Goal: Information Seeking & Learning: Learn about a topic

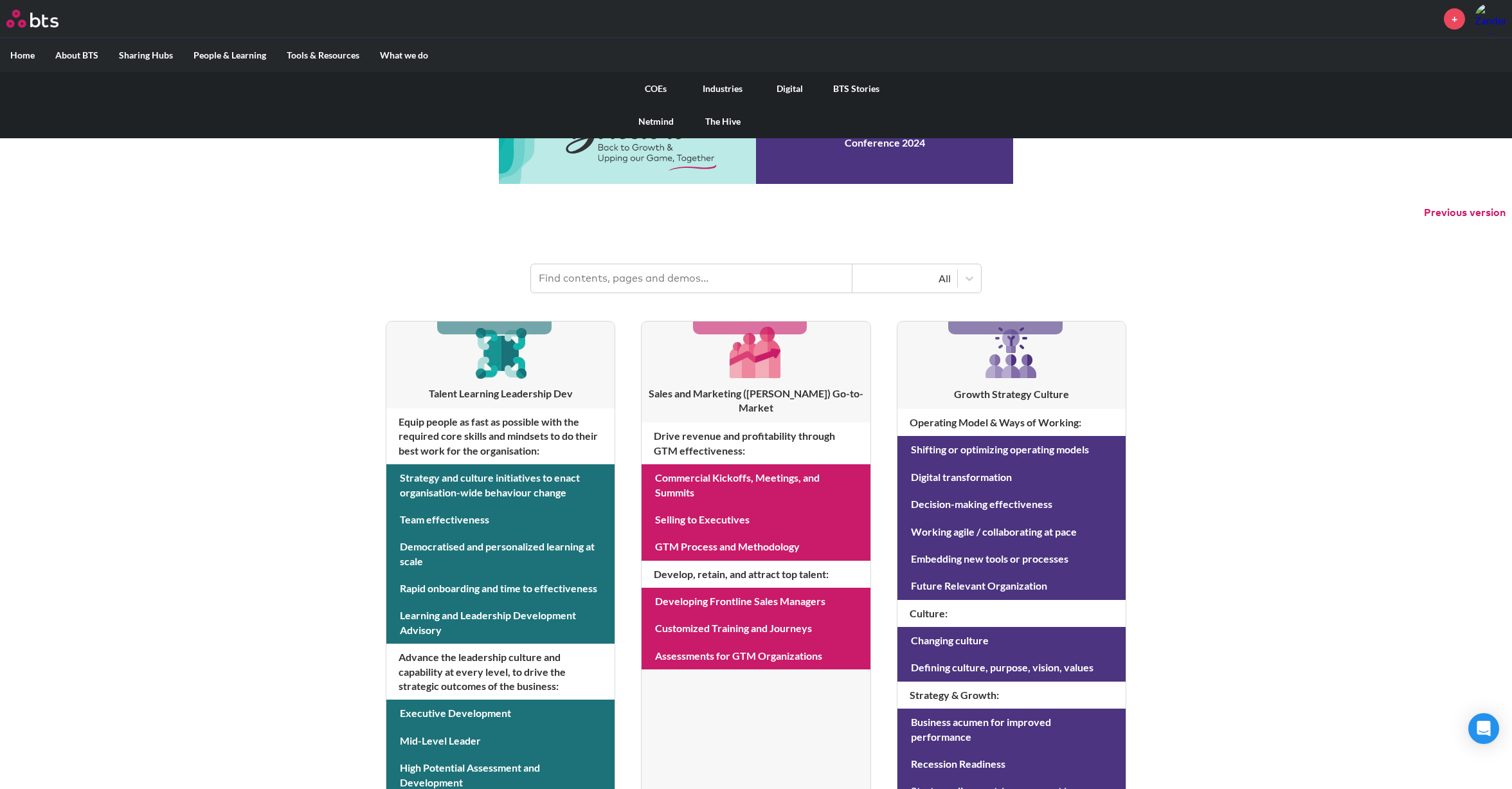
click at [651, 87] on link "COEs" at bounding box center [655, 88] width 67 height 33
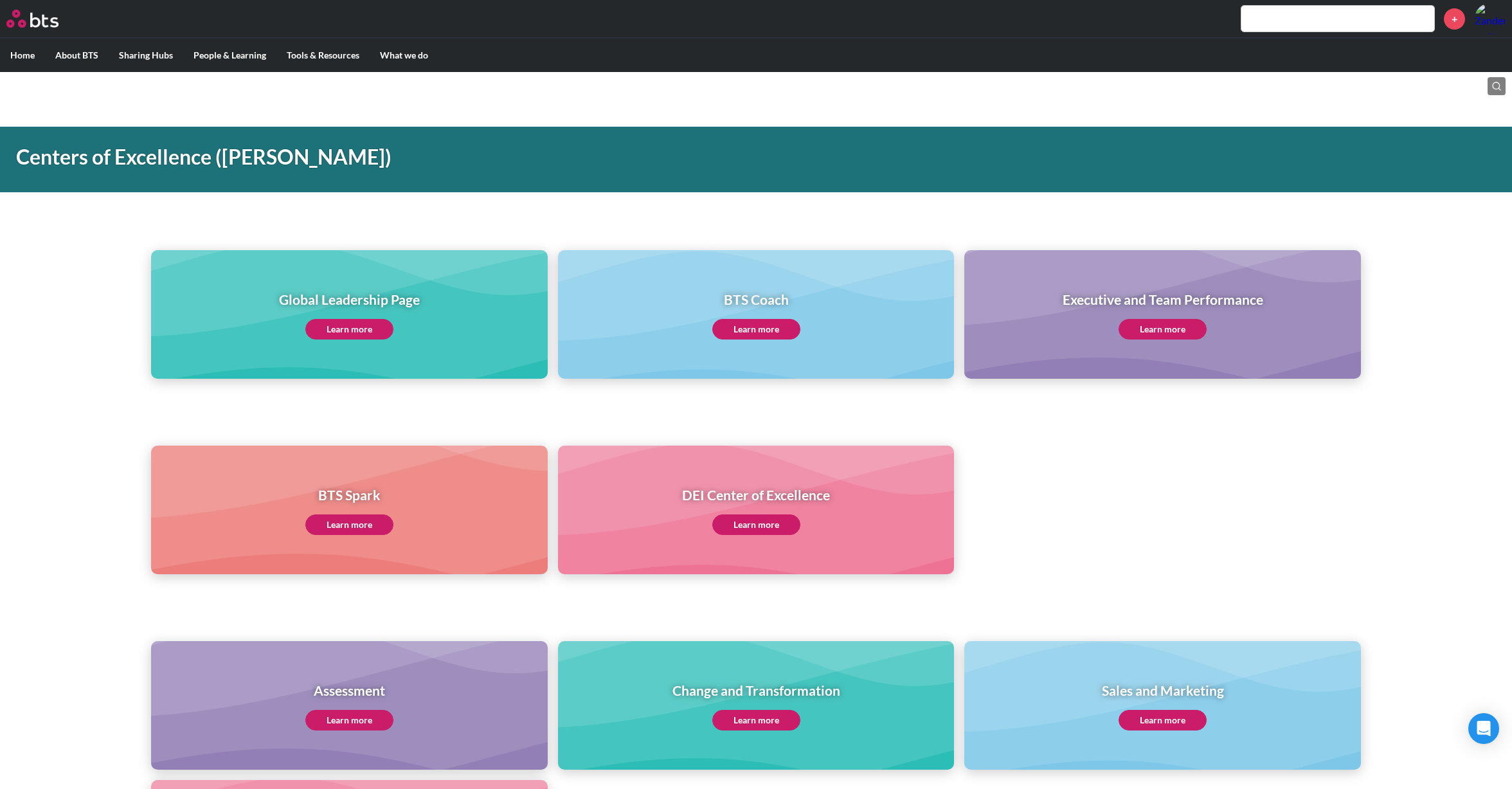
click at [357, 325] on link "Learn more" at bounding box center [349, 329] width 88 height 20
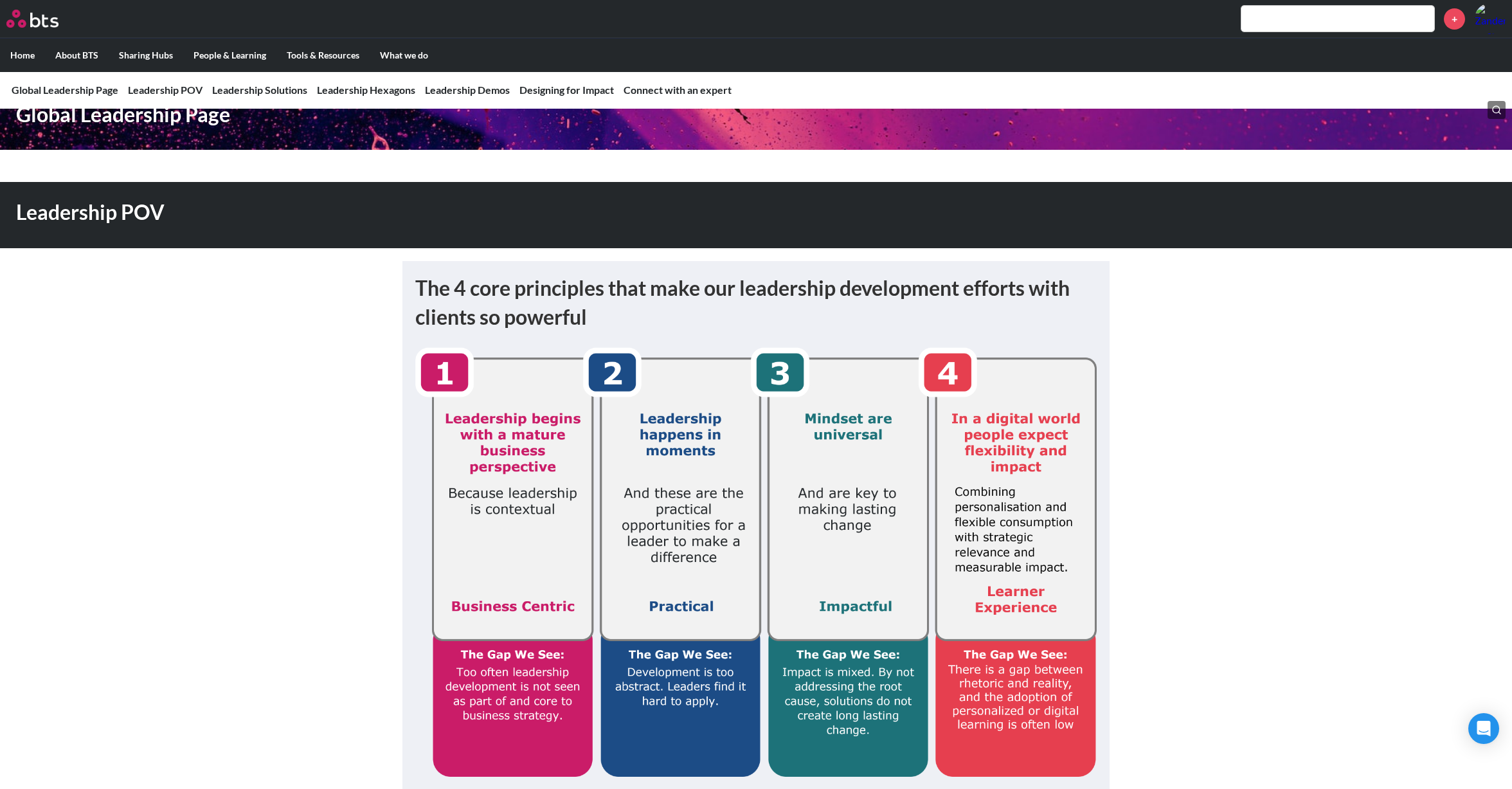
scroll to position [41, 0]
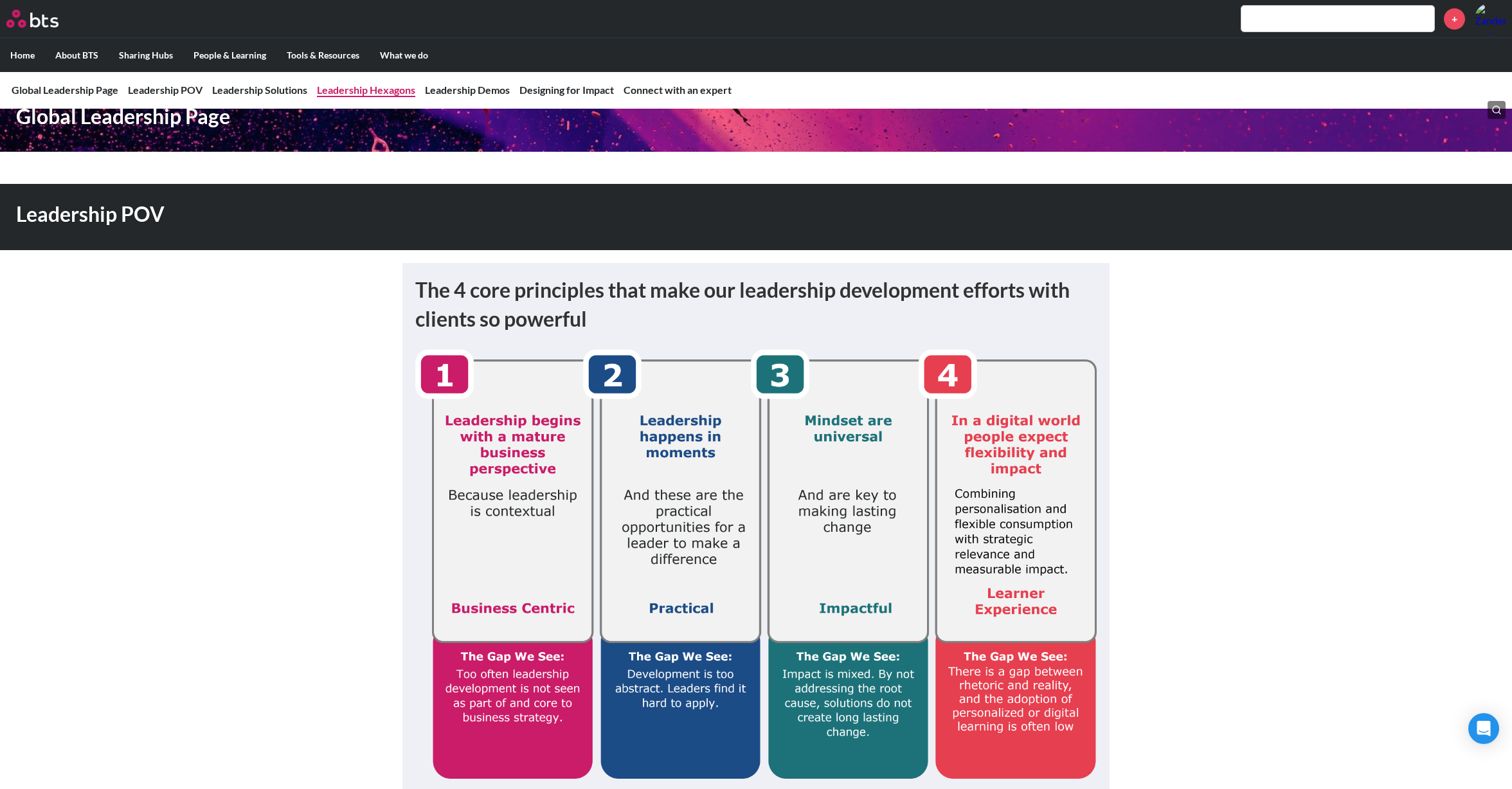
click at [334, 91] on link "Leadership Hexagons" at bounding box center [366, 89] width 98 height 13
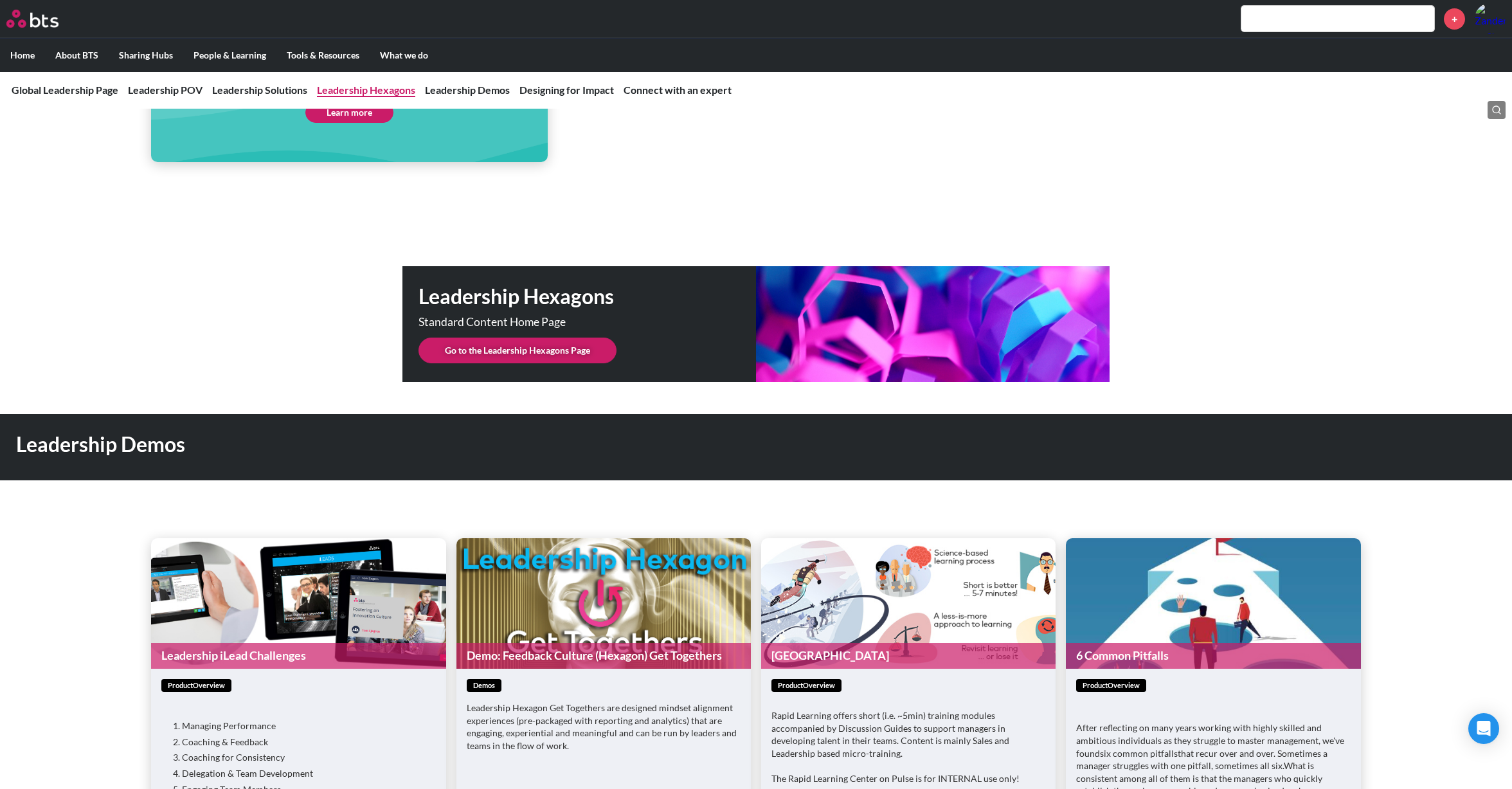
scroll to position [3177, 0]
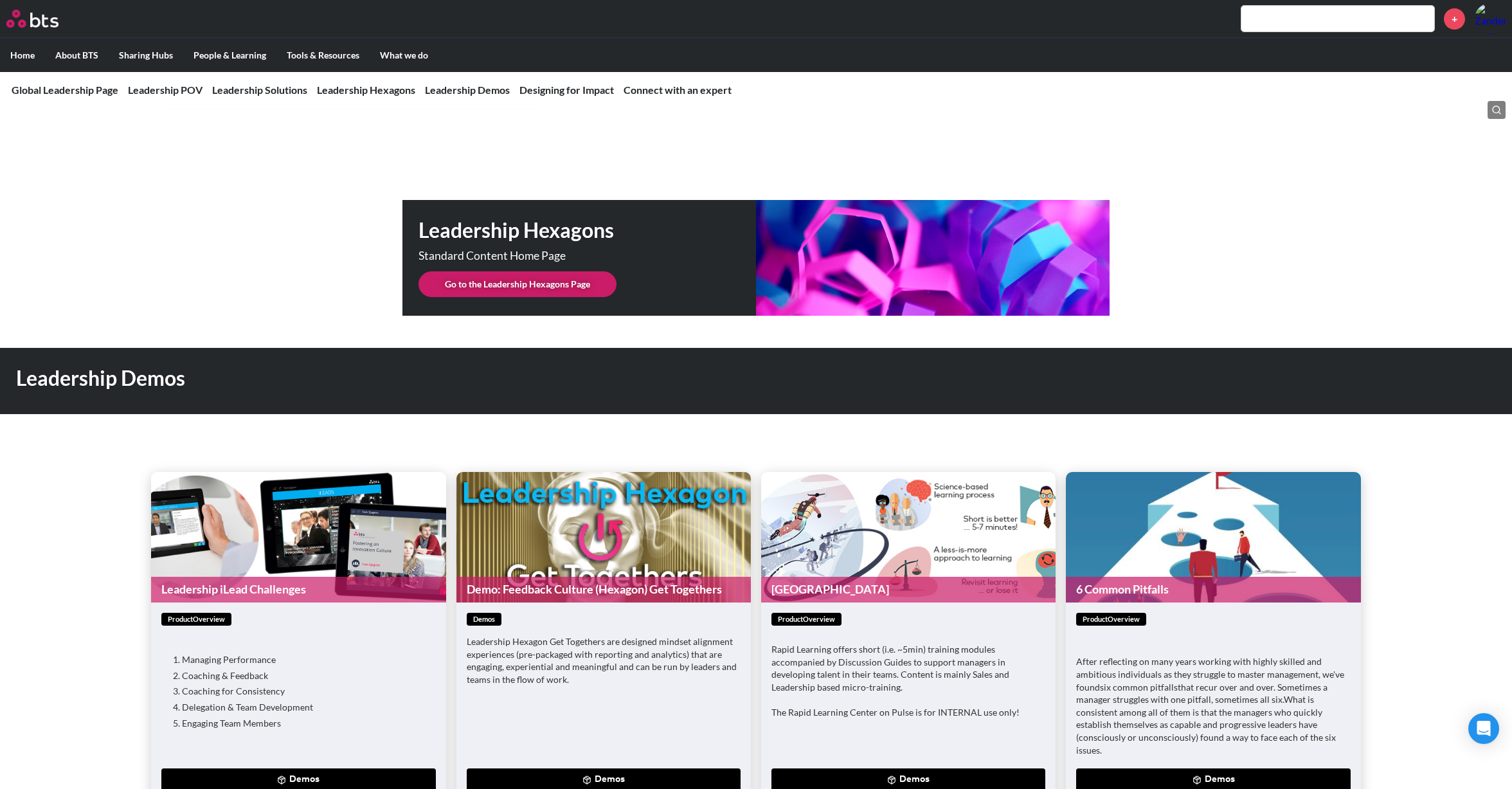
click at [569, 272] on link "Go to the Leadership Hexagons Page" at bounding box center [517, 284] width 198 height 25
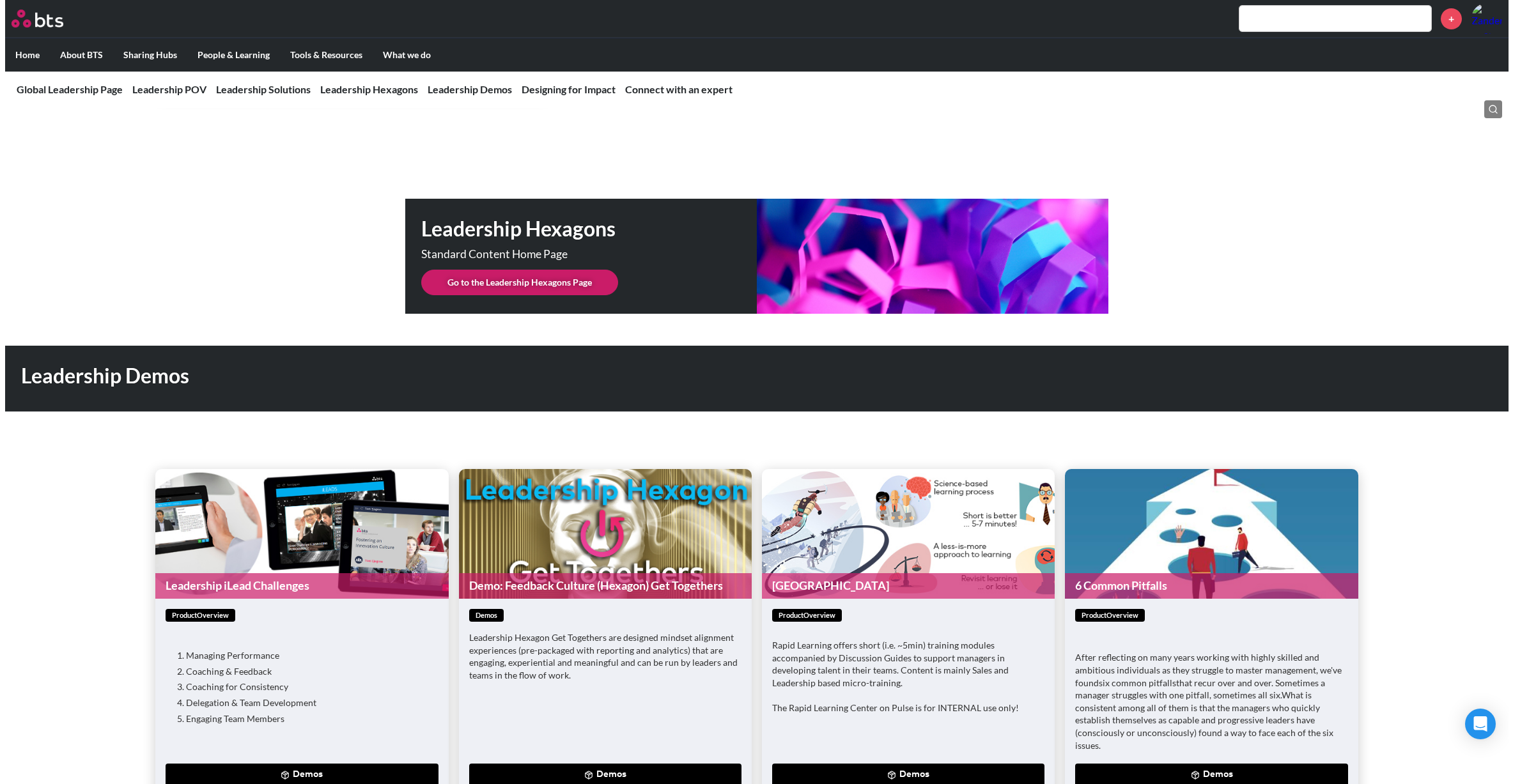
scroll to position [0, 0]
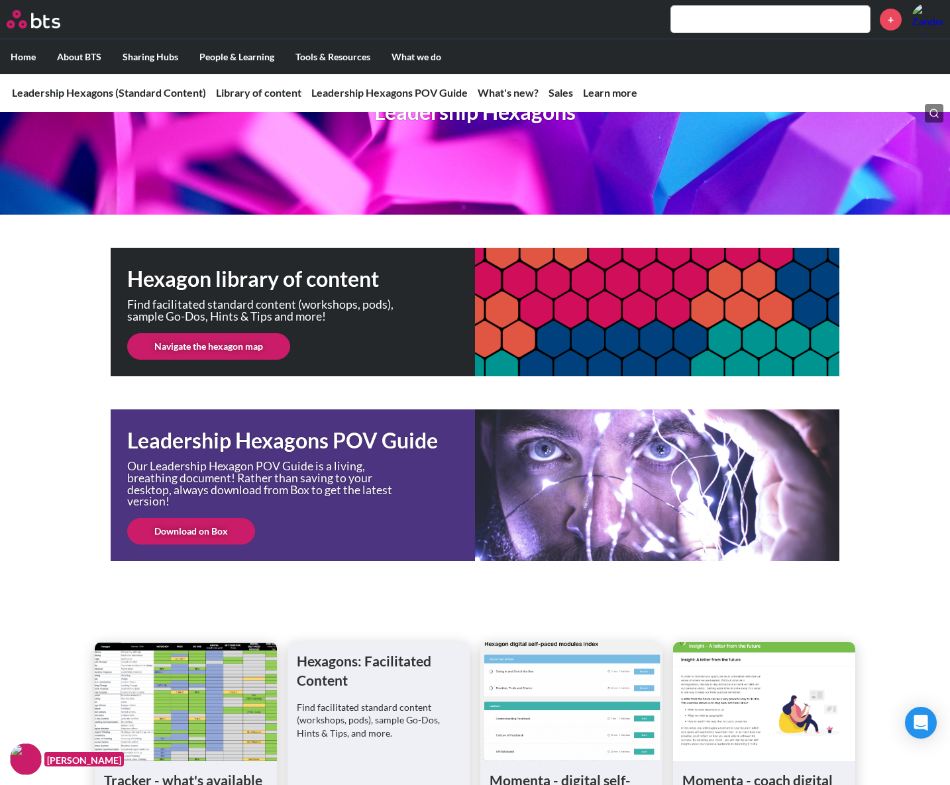
scroll to position [115, 0]
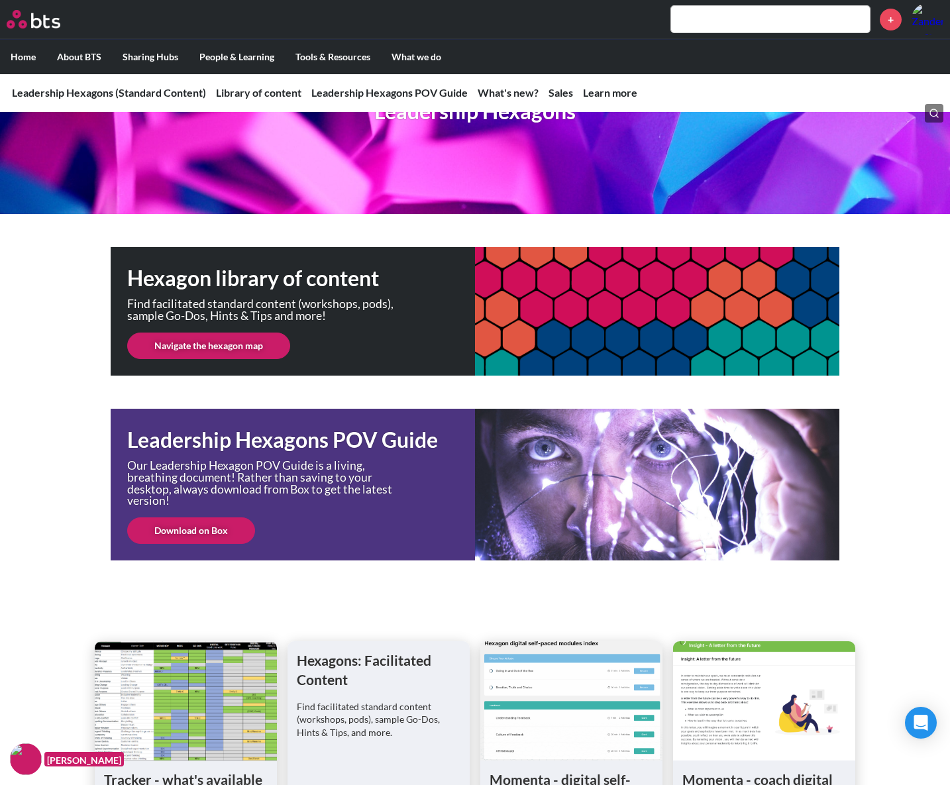
click at [525, 301] on div "Hexagon library of content Find facilitated standard content (workshops, pods),…" at bounding box center [475, 311] width 729 height 129
click at [209, 343] on link "Navigate the hexagon map" at bounding box center [208, 346] width 163 height 26
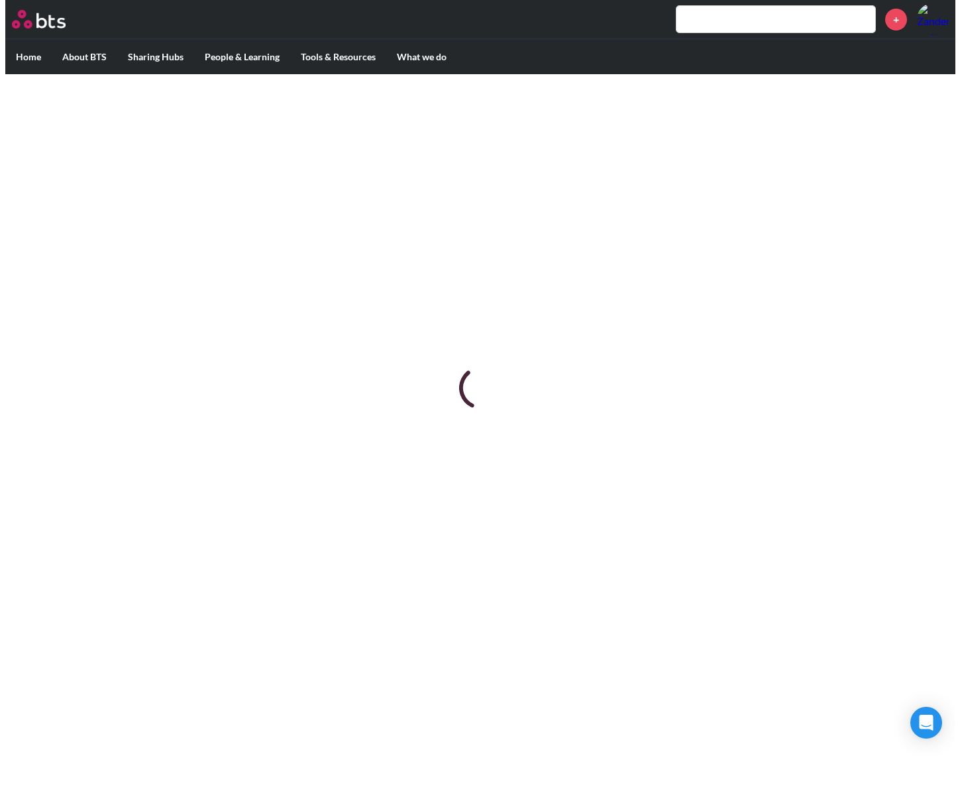
scroll to position [0, 0]
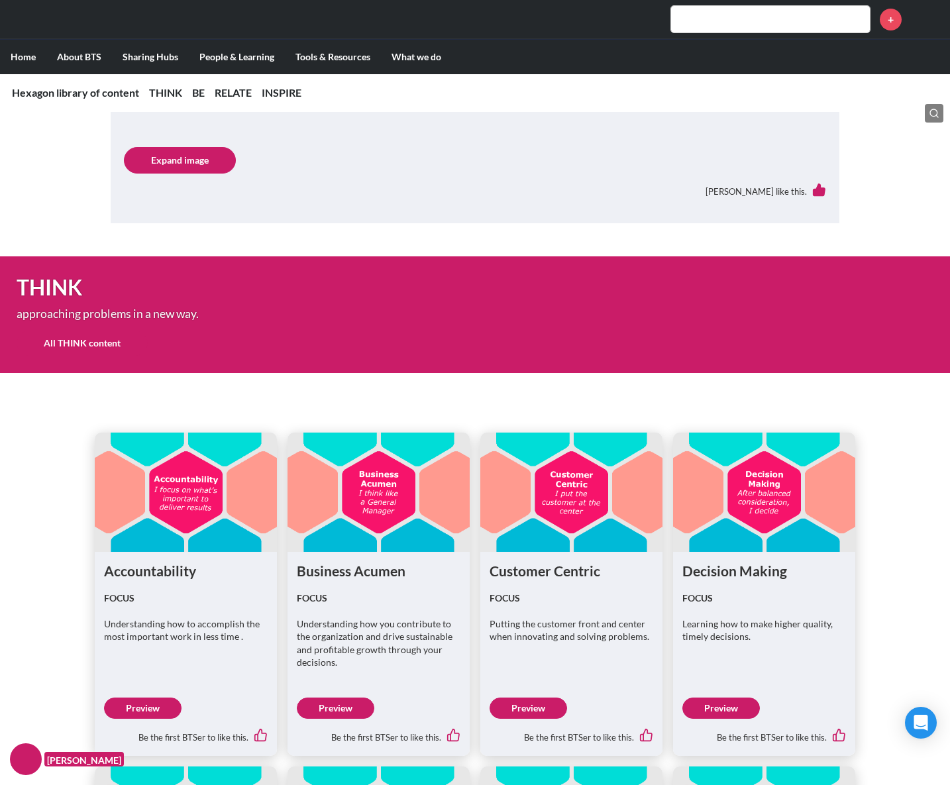
scroll to position [294, 0]
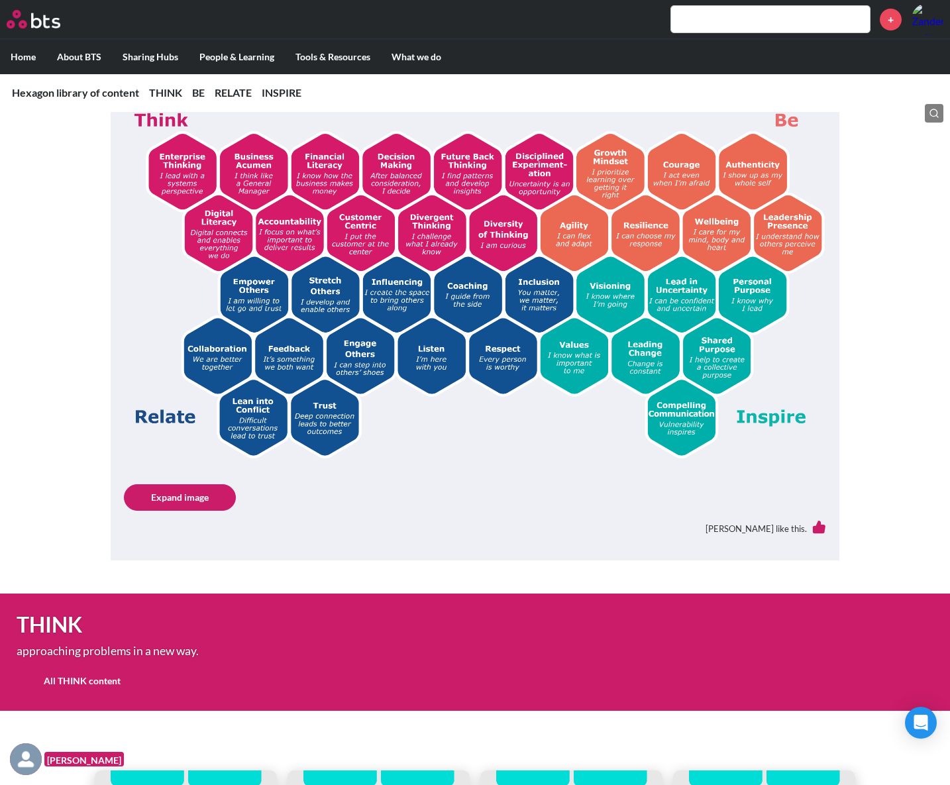
click at [172, 511] on div "[PERSON_NAME] like this." at bounding box center [475, 529] width 702 height 36
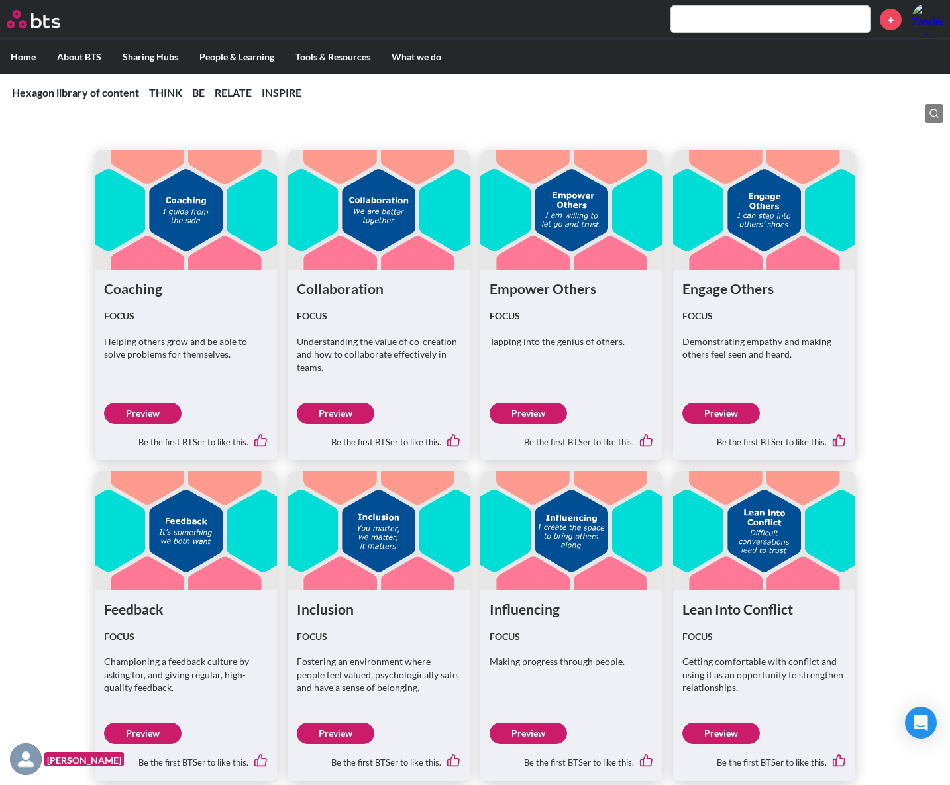
scroll to position [2939, 0]
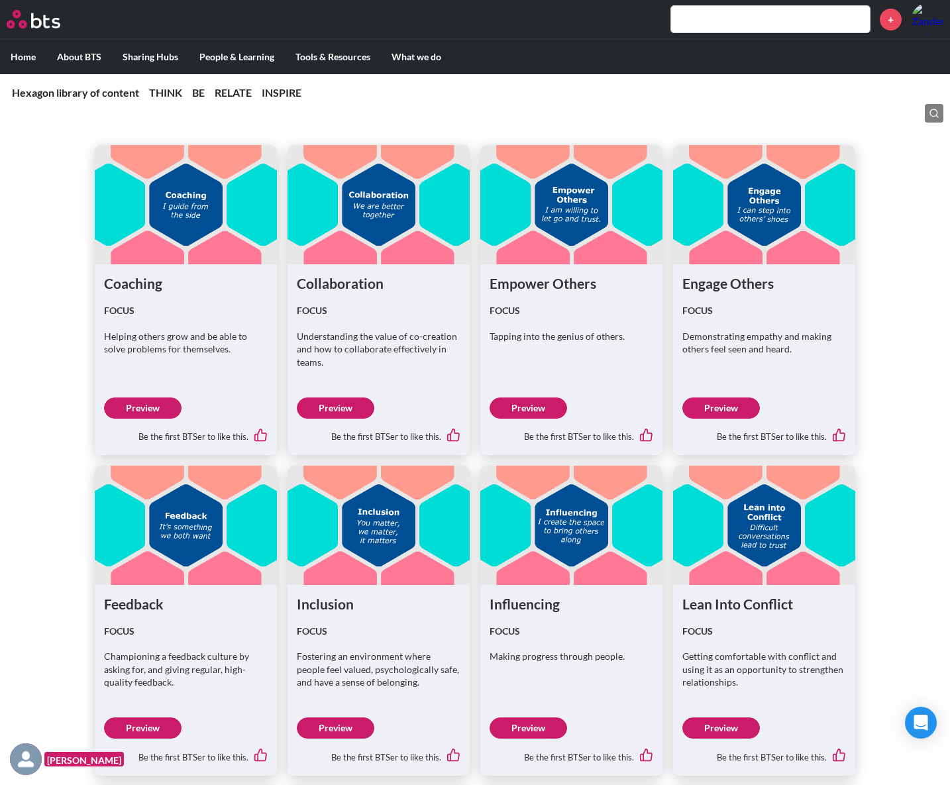
click at [520, 717] on link "Preview" at bounding box center [529, 727] width 78 height 21
